Goal: Task Accomplishment & Management: Manage account settings

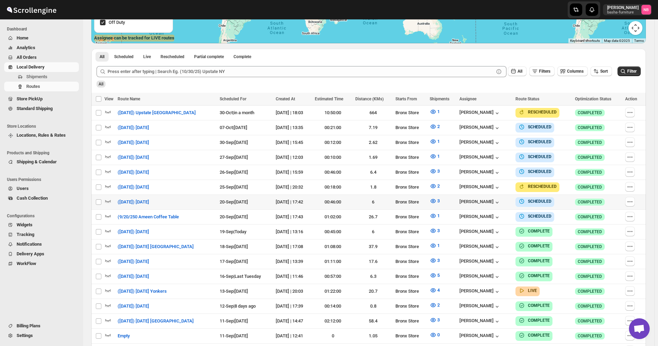
scroll to position [162, 0]
click at [549, 56] on div "All Scheduled Live Rescheduled Partial complete Complete More views All Schedul…" at bounding box center [368, 55] width 555 height 12
click at [650, 88] on div "Routes. This page is ready Routes Allows you to create, view and edit routes. H…" at bounding box center [368, 138] width 571 height 563
click at [654, 119] on div "Routes. This page is ready Routes Allows you to create, view and edit routes. H…" at bounding box center [368, 138] width 571 height 563
click at [651, 98] on div "Routes. This page is ready Routes Allows you to create, view and edit routes. H…" at bounding box center [368, 138] width 571 height 563
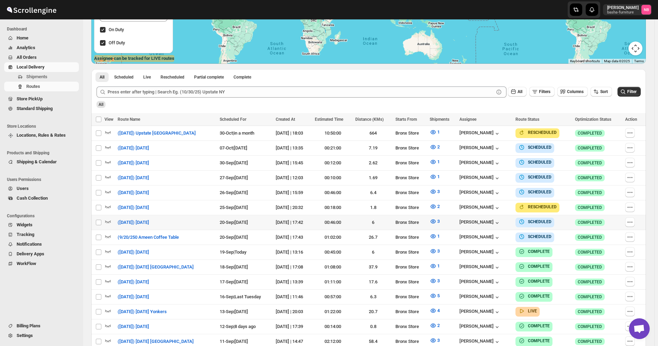
scroll to position [173, 0]
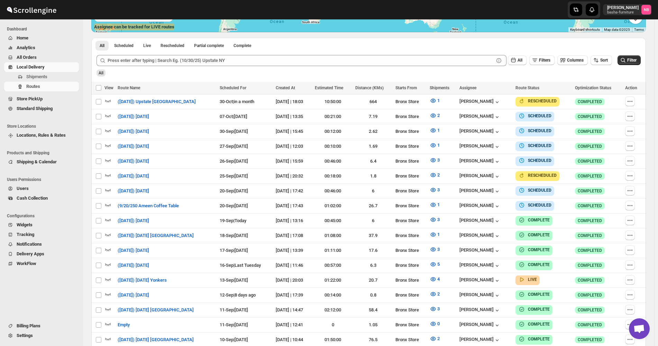
click at [46, 58] on span "All Orders" at bounding box center [47, 57] width 61 height 7
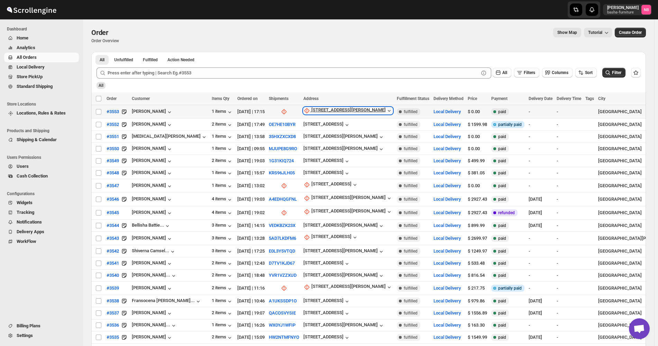
click at [322, 111] on div "[STREET_ADDRESS][PERSON_NAME]" at bounding box center [348, 110] width 74 height 7
click at [316, 147] on span "Update manually" at bounding box center [308, 147] width 33 height 5
select select "US"
select select "[US_STATE]"
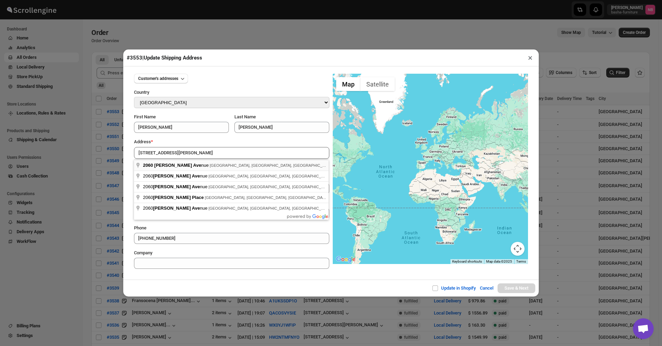
type input "[STREET_ADDRESS][PERSON_NAME]"
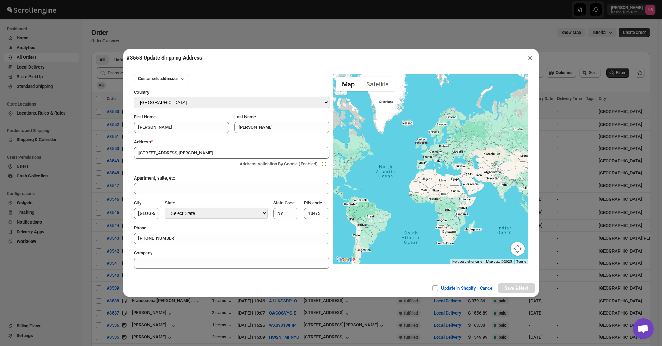
type input "[GEOGRAPHIC_DATA]"
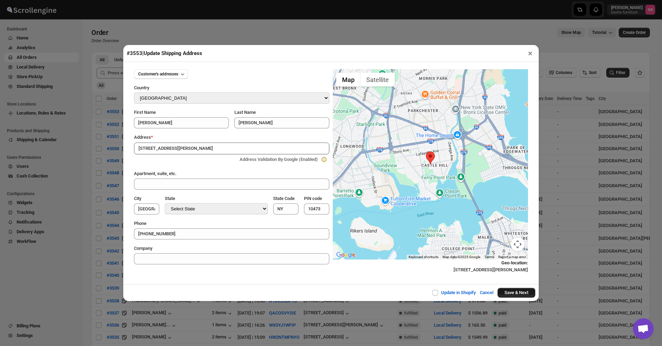
click at [521, 294] on button "Save & Next" at bounding box center [516, 293] width 38 height 10
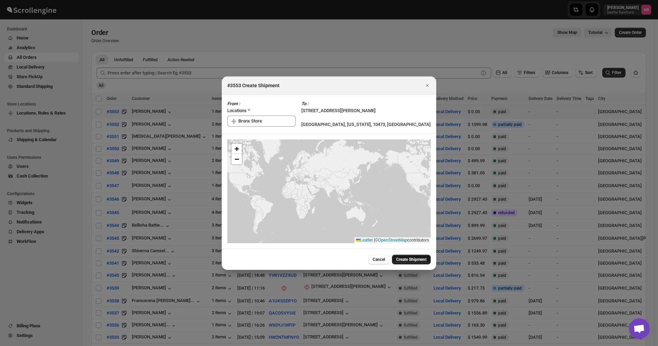
click at [421, 263] on button "Create Shipment" at bounding box center [411, 260] width 39 height 10
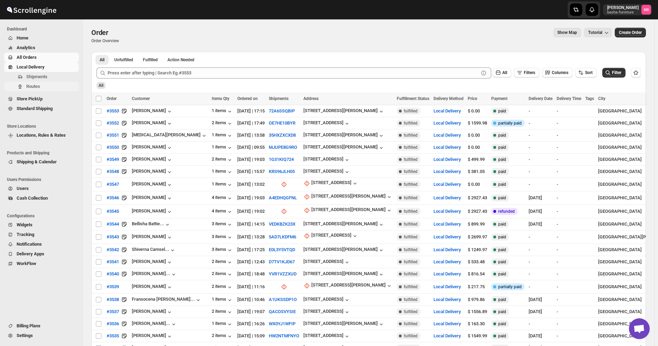
click at [51, 86] on span "Routes" at bounding box center [51, 86] width 51 height 7
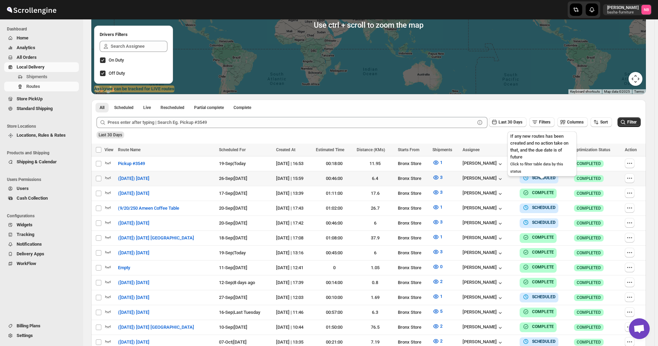
scroll to position [173, 0]
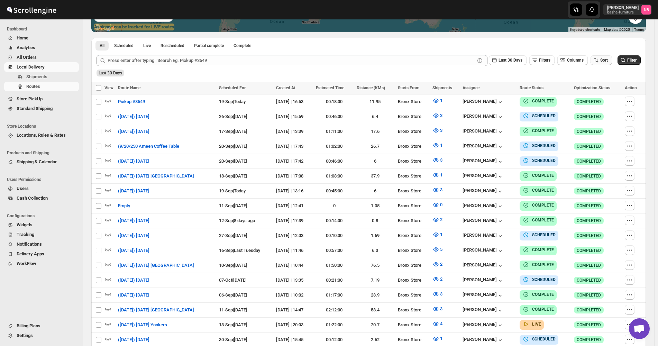
click at [604, 59] on span "Sort" at bounding box center [604, 60] width 8 height 5
click at [600, 92] on button "Due Date" at bounding box center [603, 97] width 42 height 11
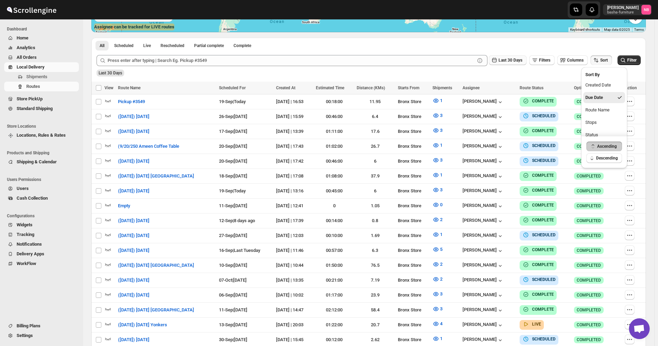
click at [523, 62] on span "Last 30 Days" at bounding box center [511, 60] width 24 height 5
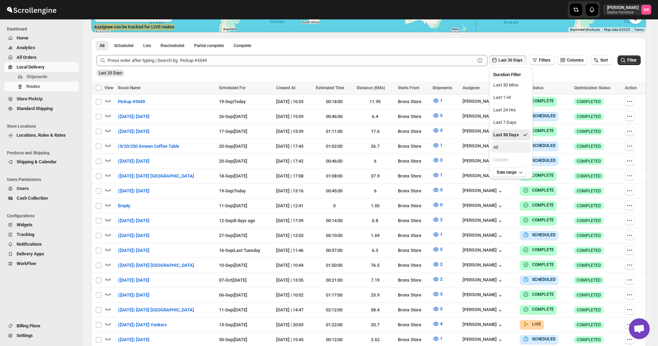
click at [509, 150] on button "All" at bounding box center [510, 147] width 39 height 11
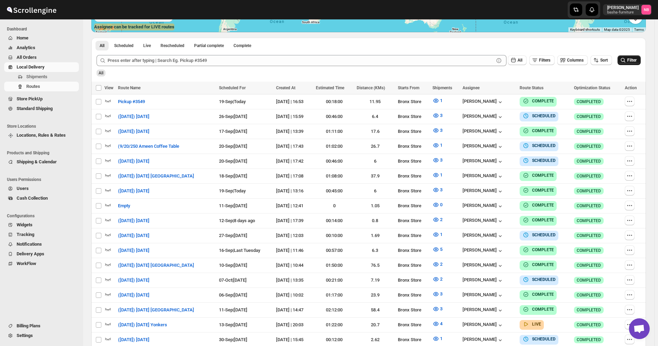
click at [636, 64] on button "Filter" at bounding box center [629, 60] width 23 height 10
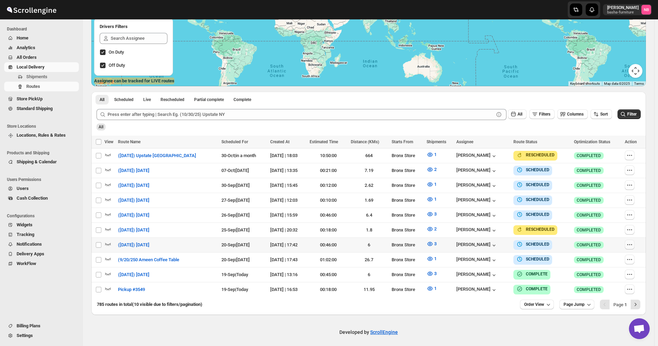
click at [632, 244] on icon "button" at bounding box center [629, 244] width 7 height 7
checkbox input "true"
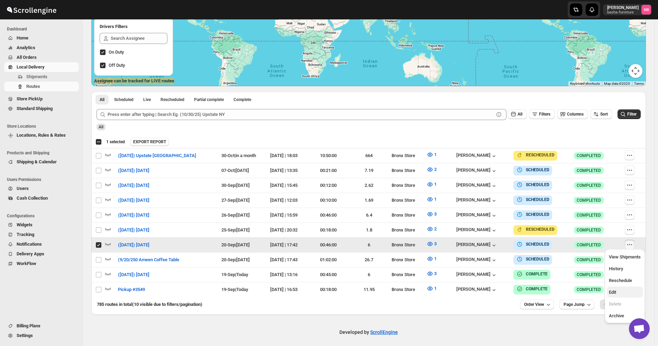
click at [615, 289] on span "Edit" at bounding box center [625, 292] width 32 height 7
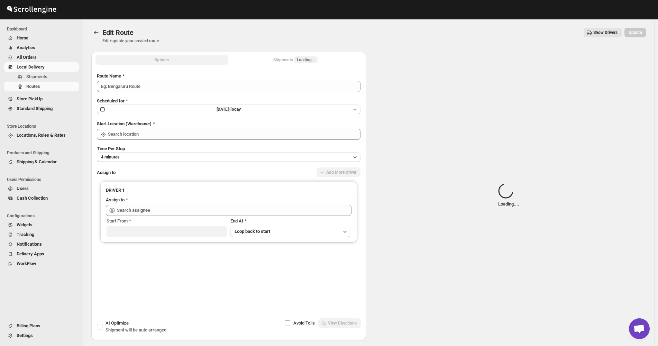
type input "([DATE]) [DATE]"
type input "Bronx Store"
type input "[PERSON_NAME] ([EMAIL_ADDRESS][DOMAIN_NAME])"
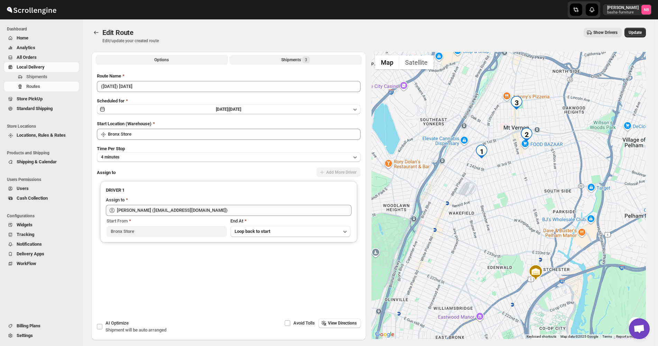
click at [285, 62] on div "Shipments 3" at bounding box center [295, 59] width 29 height 7
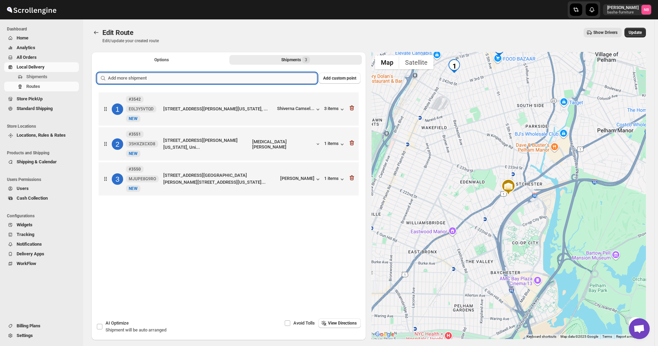
click at [271, 76] on input "text" at bounding box center [212, 78] width 209 height 11
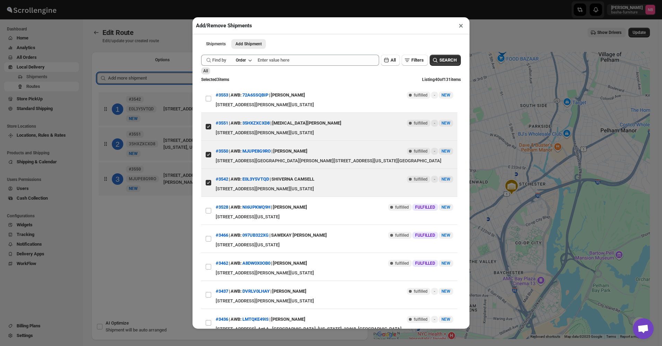
click at [201, 98] on div "Submit Find by Order All Filters SEARCH All Selected 3 items Listing 40 of 131 …" at bounding box center [331, 192] width 266 height 283
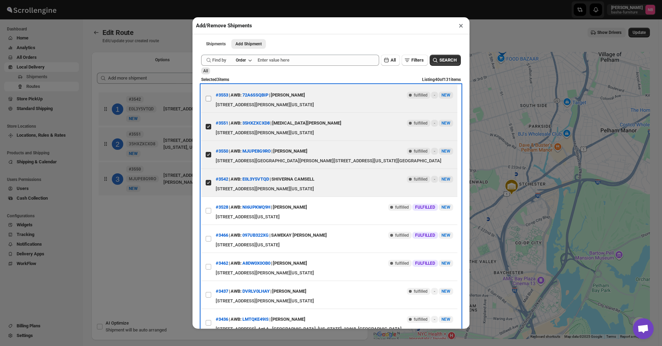
click at [204, 100] on label "View details for 68cdc819e732906b3e775d4c" at bounding box center [208, 99] width 15 height 28
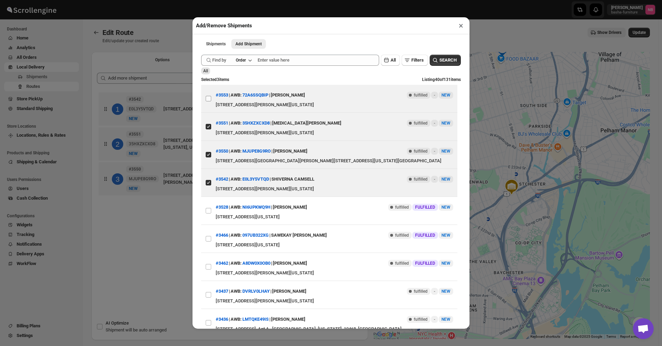
click at [206, 100] on input "View details for 68cdc819e732906b3e775d4c" at bounding box center [209, 99] width 6 height 6
checkbox input "true"
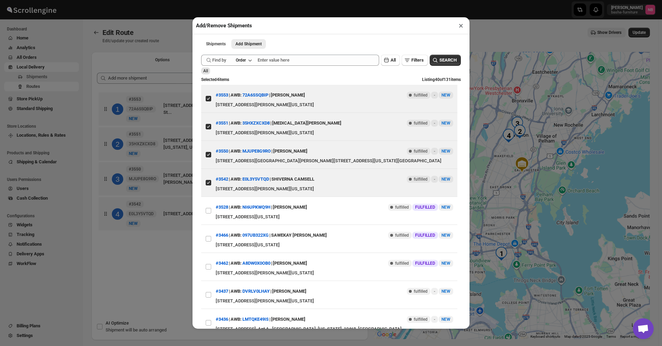
click at [127, 272] on div "Add/Remove Shipments × Shipments Add Shipment More views Shipments Add Shipment…" at bounding box center [331, 173] width 662 height 346
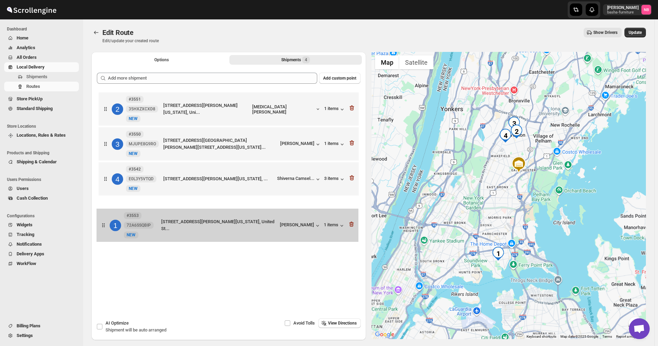
drag, startPoint x: 251, startPoint y: 113, endPoint x: 249, endPoint y: 233, distance: 119.4
click at [249, 233] on div "1 #3553 72A6SSQBIP [GEOGRAPHIC_DATA][STREET_ADDRESS][PERSON_NAME], [GEOGRAPHIC_…" at bounding box center [229, 162] width 264 height 143
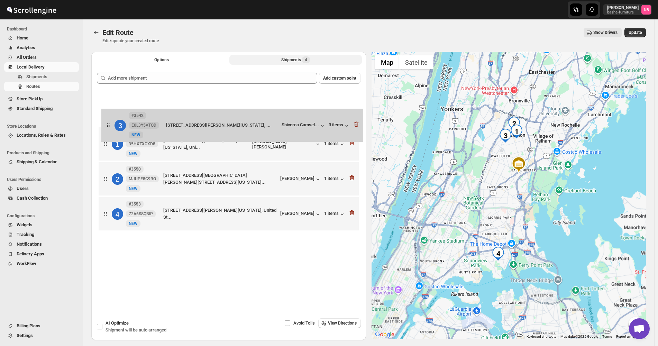
drag, startPoint x: 250, startPoint y: 176, endPoint x: 253, endPoint y: 116, distance: 59.6
click at [253, 118] on div "1 #3551 35HXZXCXD8 New [GEOGRAPHIC_DATA][STREET_ADDRESS][PERSON_NAME][US_STATE]…" at bounding box center [229, 162] width 264 height 143
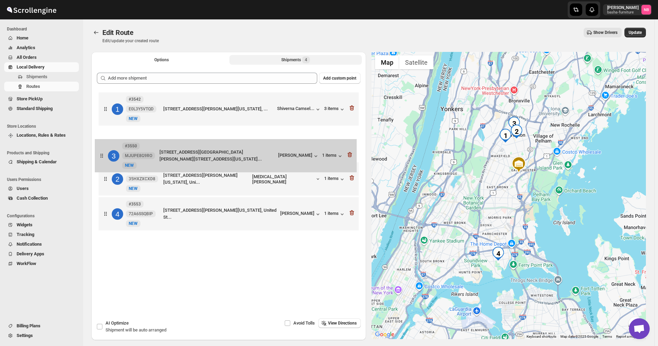
drag, startPoint x: 267, startPoint y: 179, endPoint x: 263, endPoint y: 152, distance: 26.9
click at [263, 153] on div "1 #3542 E0L3Y5VTQD [GEOGRAPHIC_DATA][STREET_ADDRESS][PERSON_NAME][US_STATE], ..…" at bounding box center [229, 162] width 264 height 143
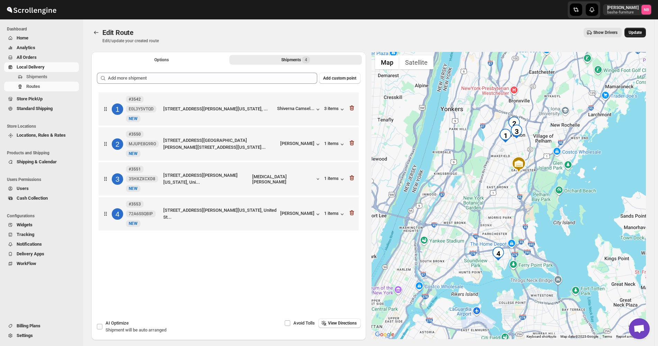
click at [634, 30] on button "Update" at bounding box center [635, 33] width 21 height 10
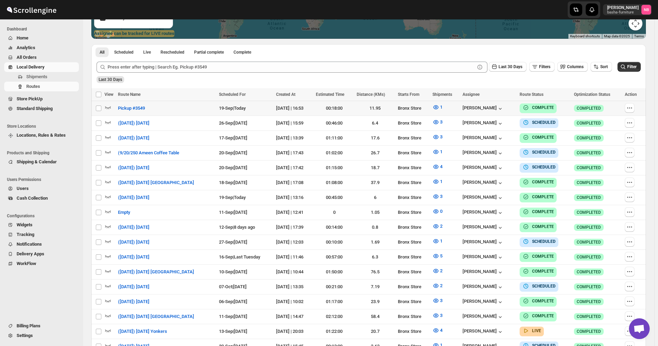
scroll to position [173, 0]
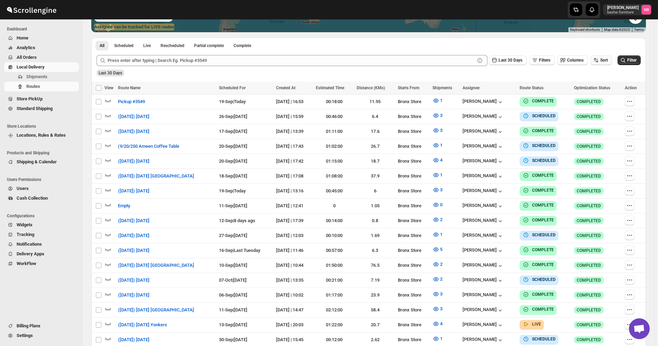
click at [608, 61] on span "Sort" at bounding box center [604, 60] width 8 height 5
click at [606, 96] on button "Due Date" at bounding box center [603, 97] width 42 height 11
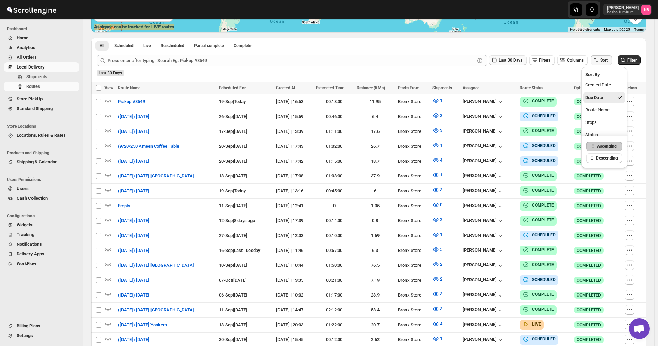
drag, startPoint x: 511, startPoint y: 65, endPoint x: 510, endPoint y: 62, distance: 3.5
click at [511, 62] on button "Last 30 Days" at bounding box center [508, 60] width 38 height 10
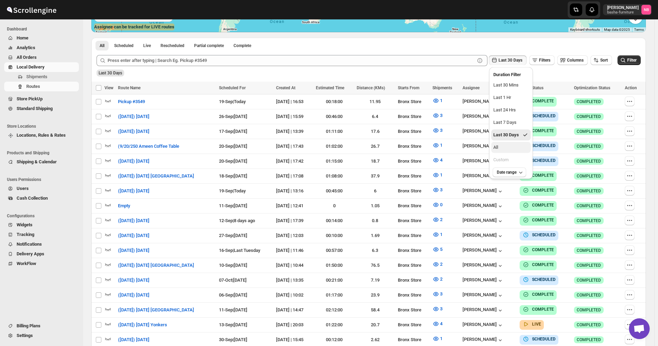
click at [500, 151] on button "All" at bounding box center [510, 147] width 39 height 11
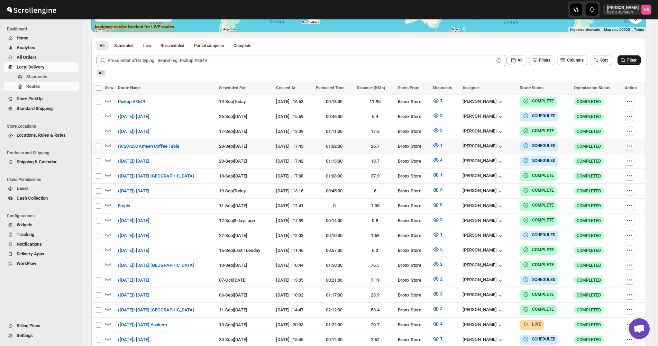
click at [625, 57] on icon "submit" at bounding box center [623, 60] width 7 height 7
